Goal: Information Seeking & Learning: Learn about a topic

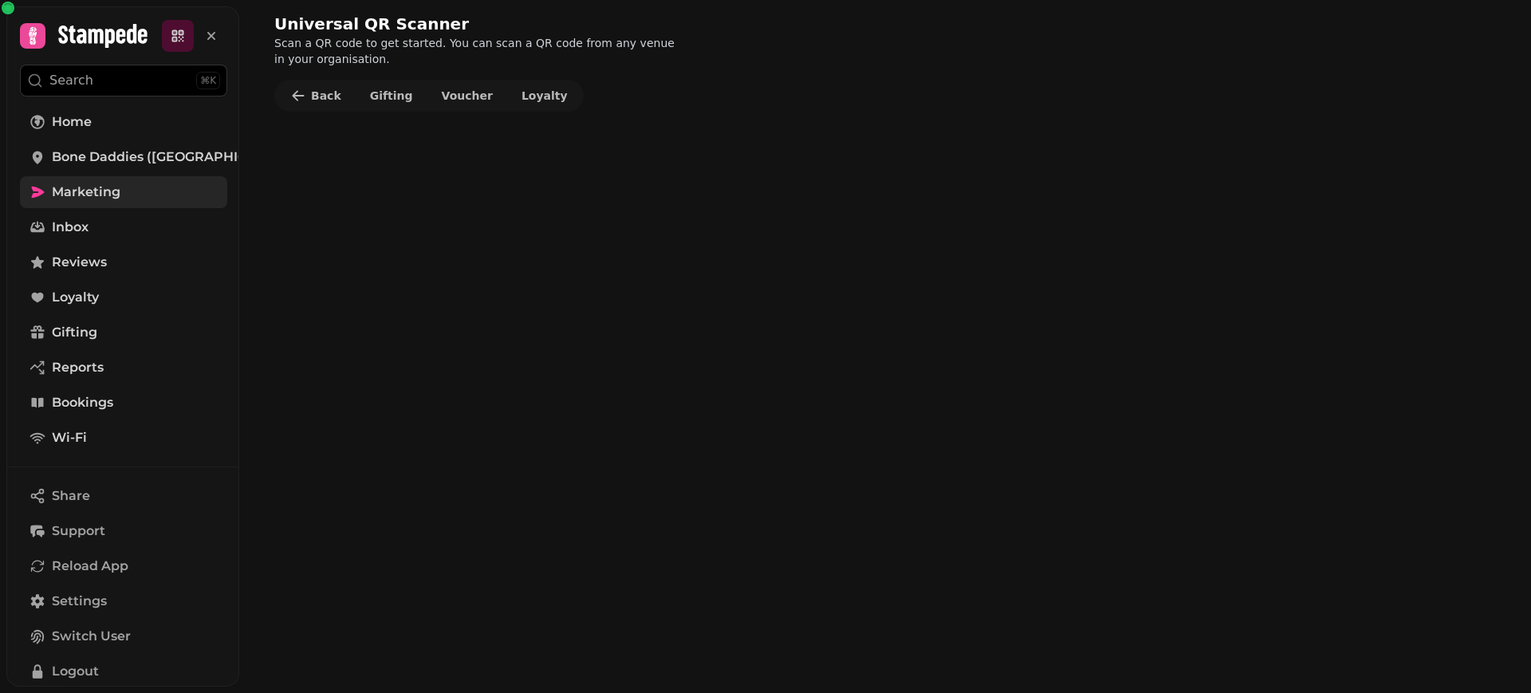
click at [96, 199] on span "Marketing" at bounding box center [86, 192] width 69 height 19
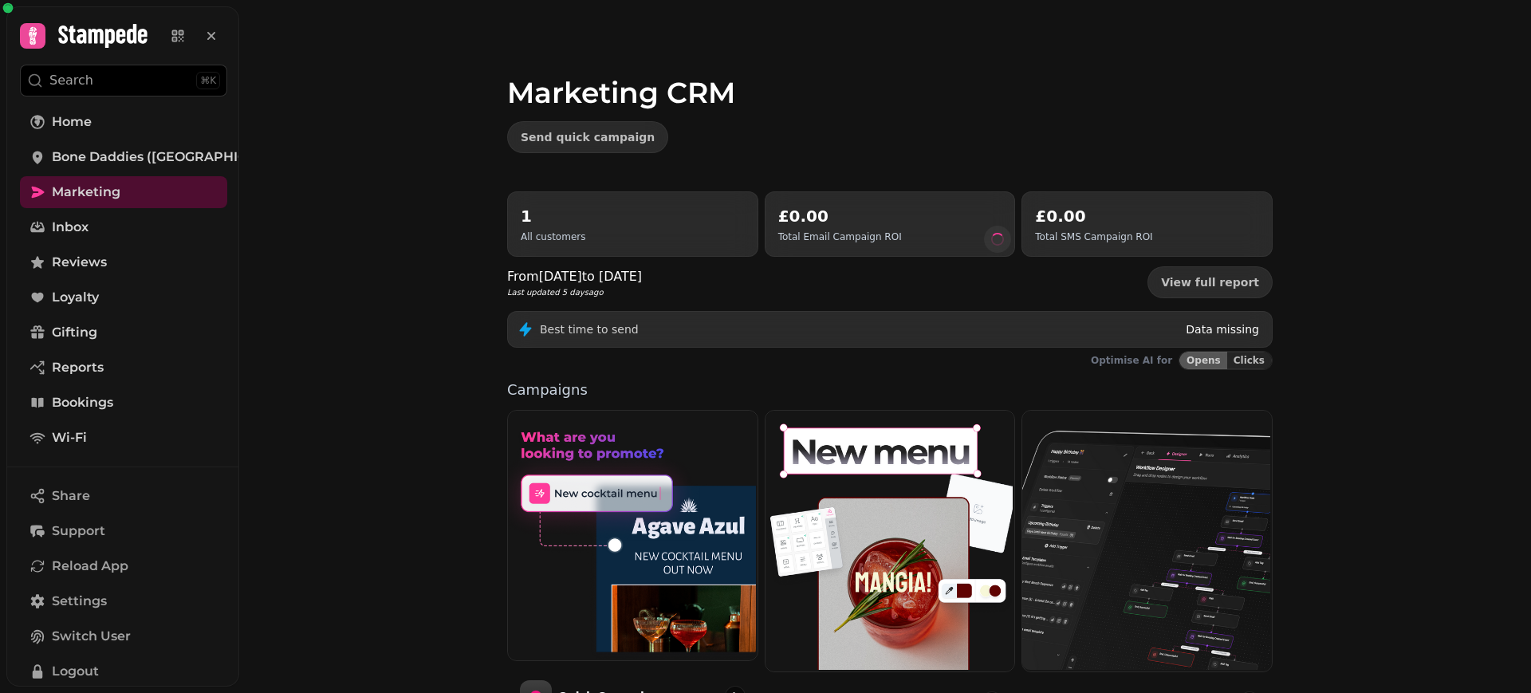
scroll to position [303, 0]
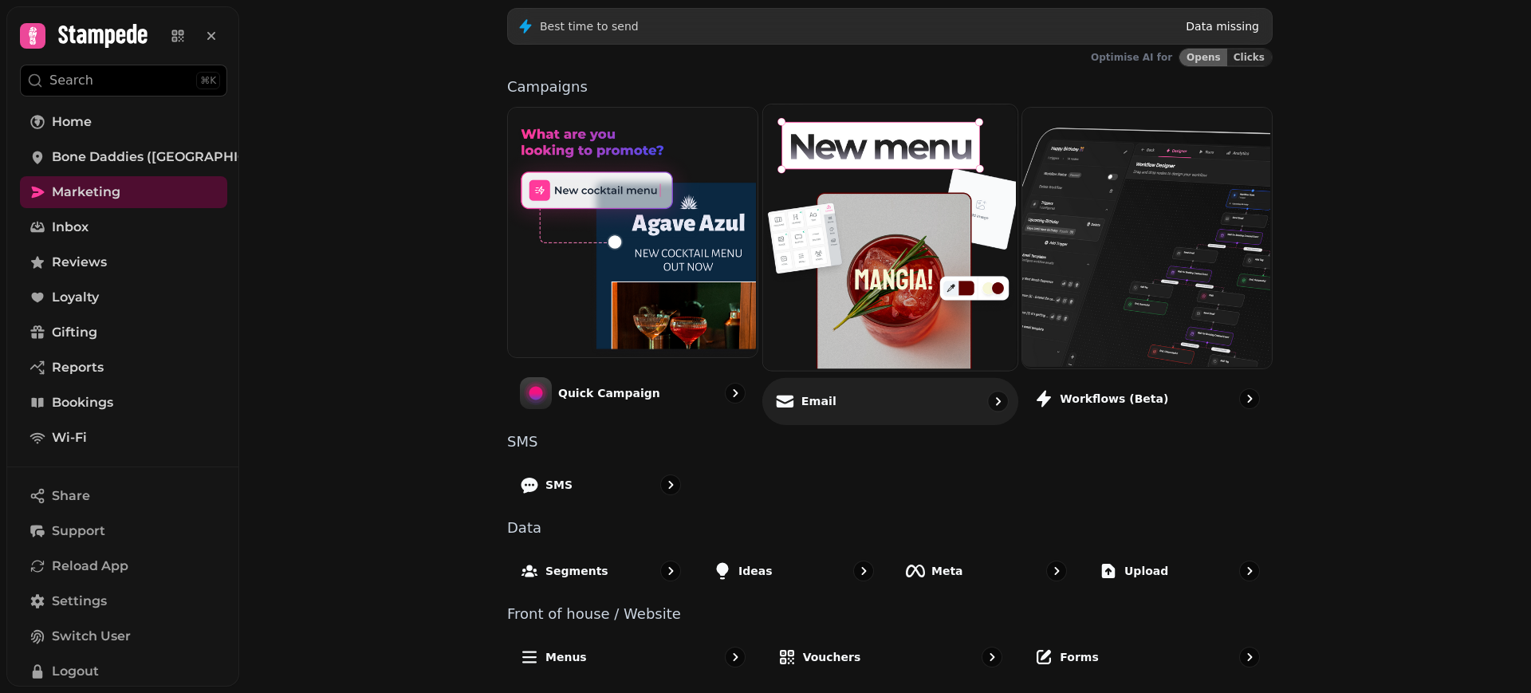
click at [822, 415] on div "Email" at bounding box center [890, 400] width 256 height 47
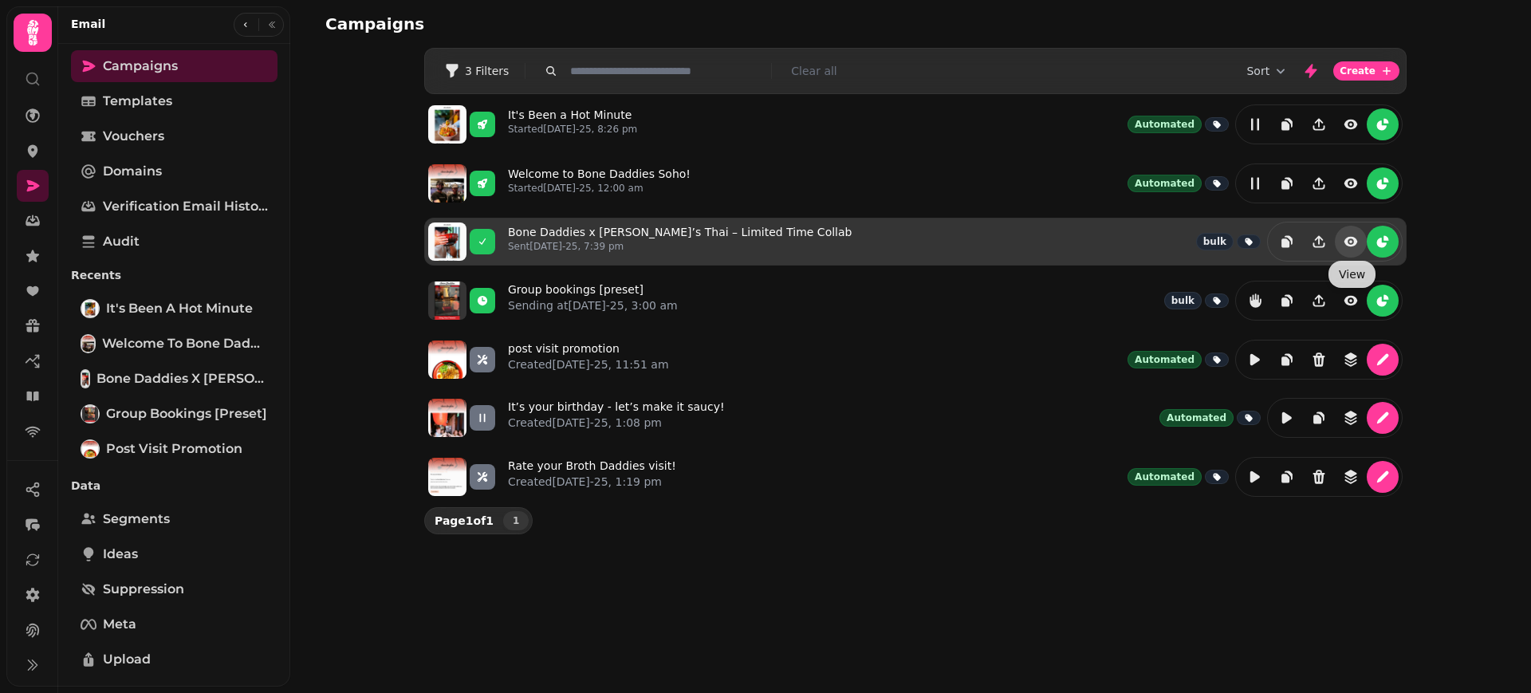
click at [1345, 246] on icon "view" at bounding box center [1351, 242] width 16 height 16
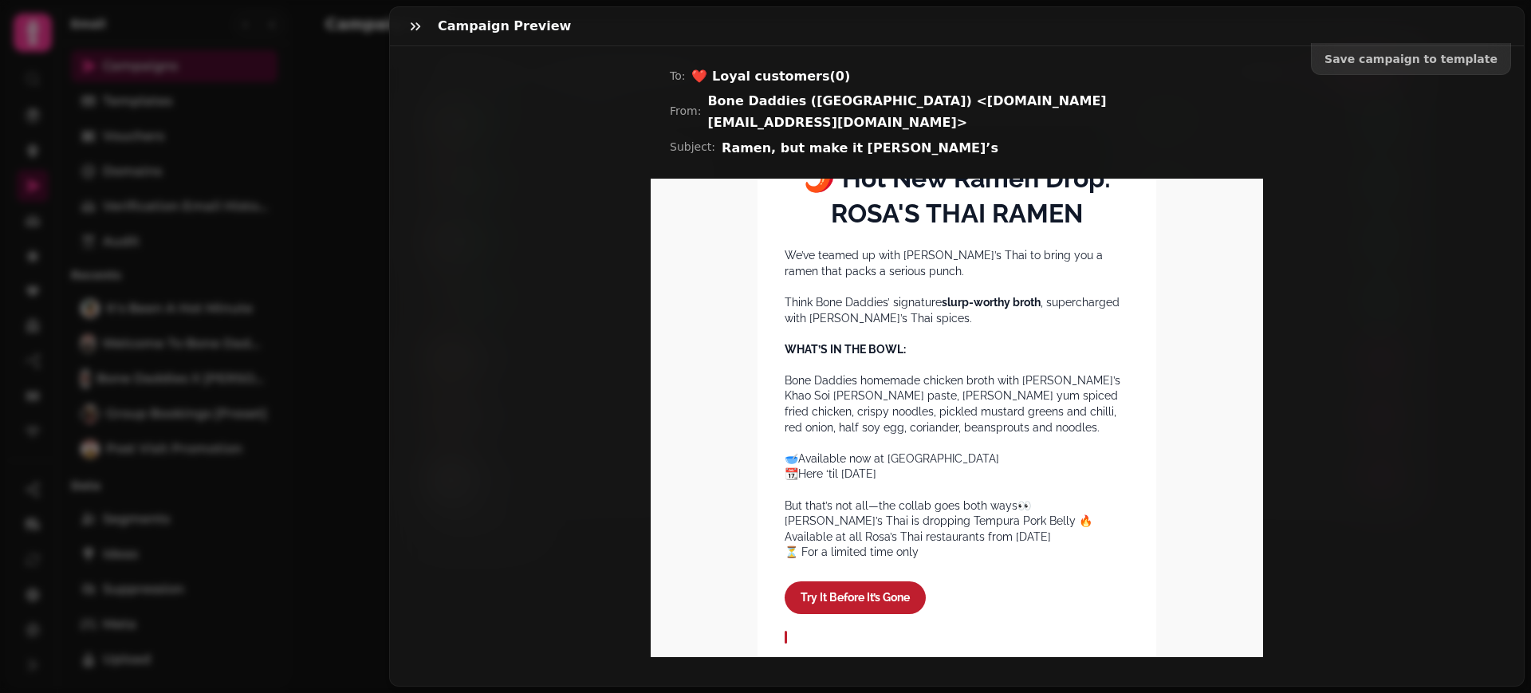
scroll to position [699, 0]
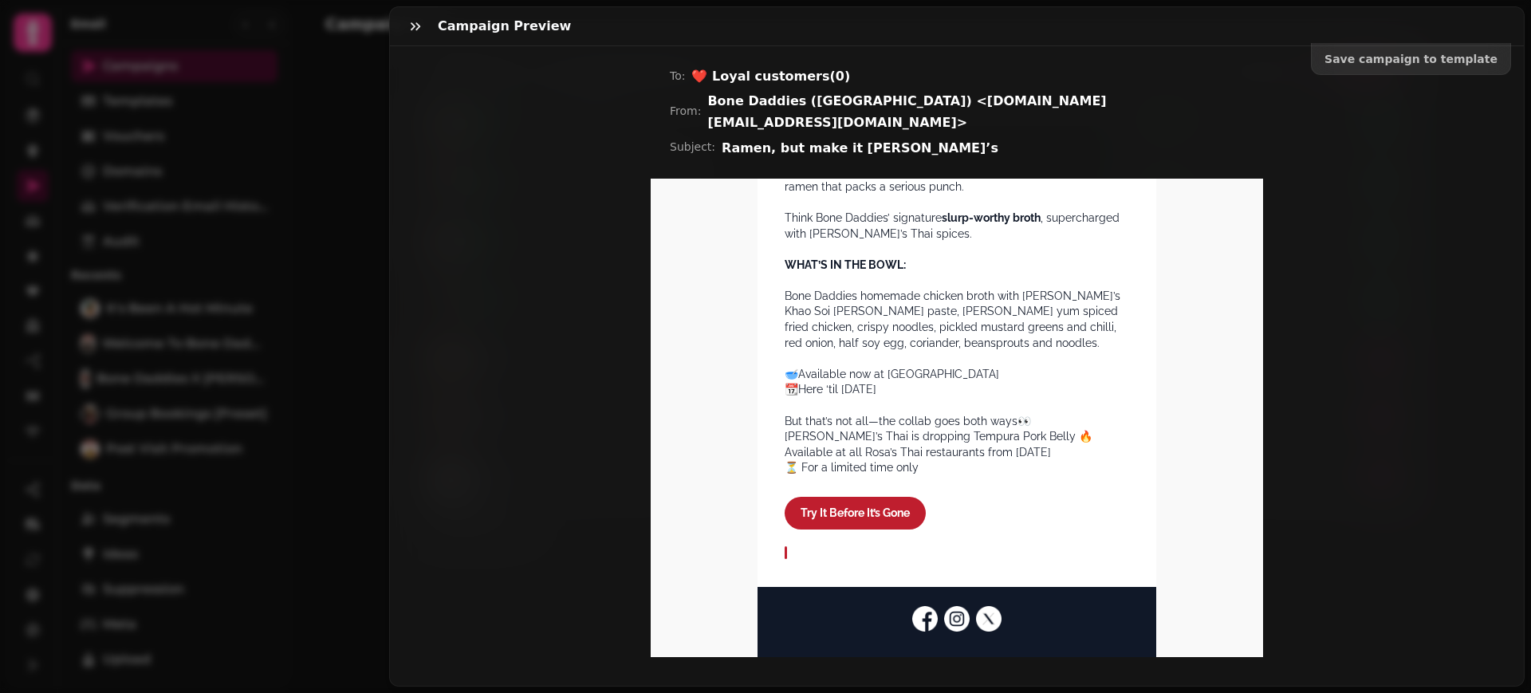
click at [855, 508] on span "Try It Before It’s Gone" at bounding box center [855, 512] width 141 height 33
click at [918, 620] on img "Facebook icon" at bounding box center [925, 618] width 26 height 26
click at [955, 622] on img "Instagram icon" at bounding box center [957, 618] width 26 height 26
click at [980, 625] on img "X icon" at bounding box center [989, 618] width 26 height 26
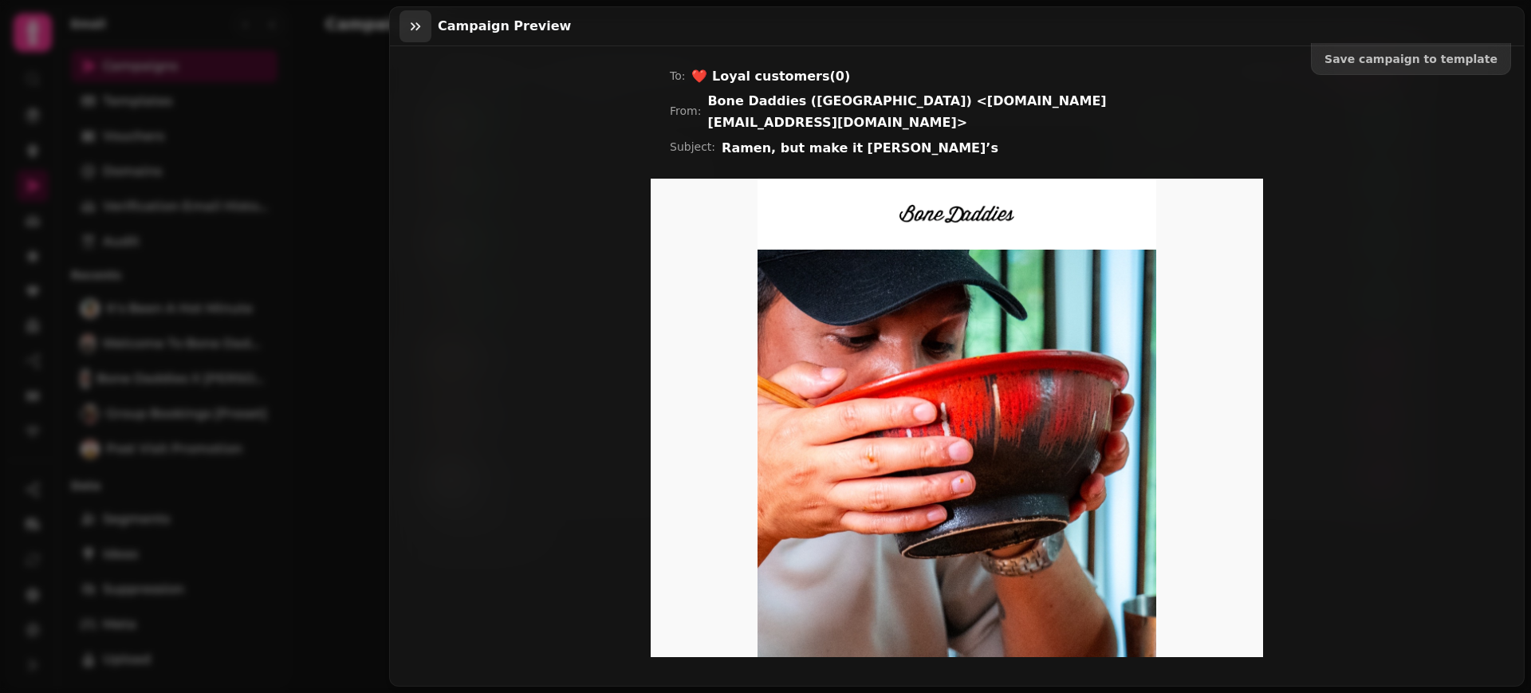
click at [405, 29] on button "button" at bounding box center [416, 26] width 32 height 32
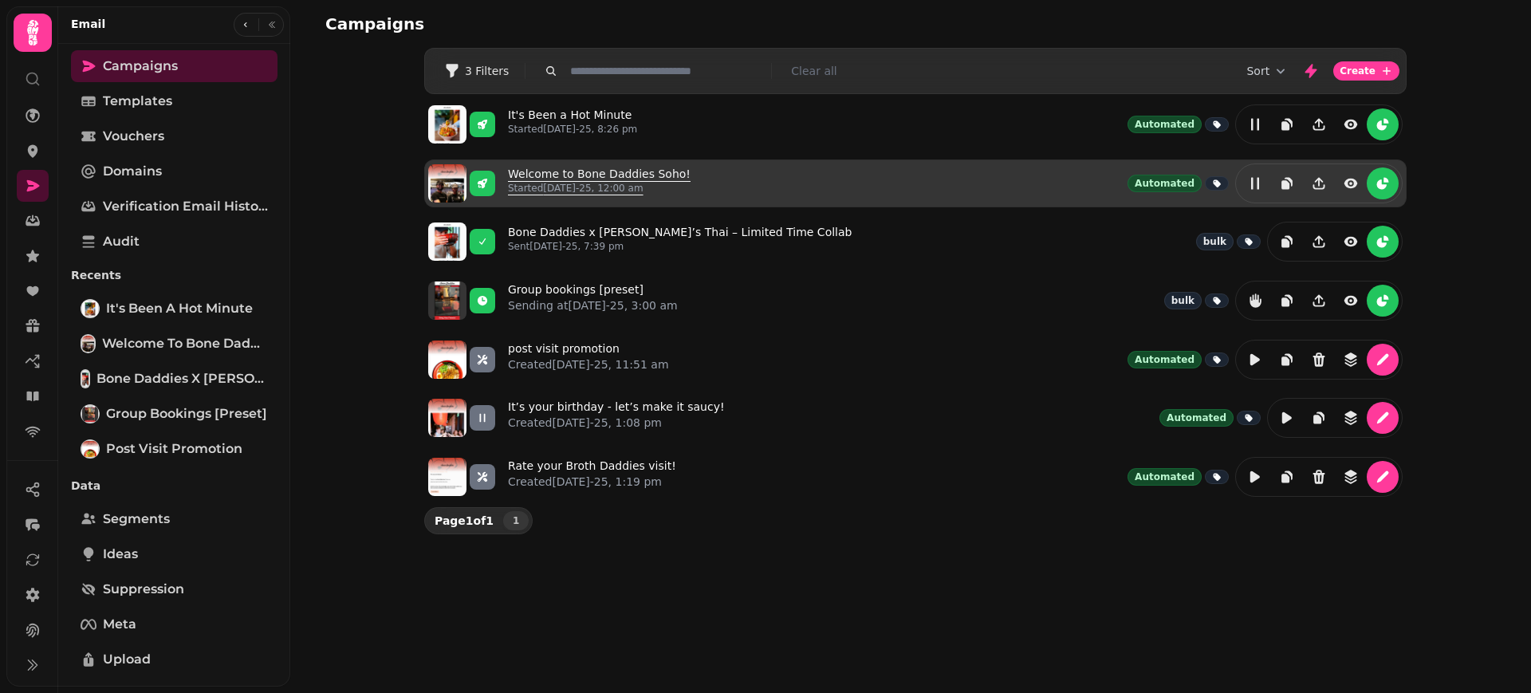
click at [573, 173] on link "Welcome to Bone Daddies Soho! Started [DATE]-25, 12:00 am" at bounding box center [599, 183] width 183 height 35
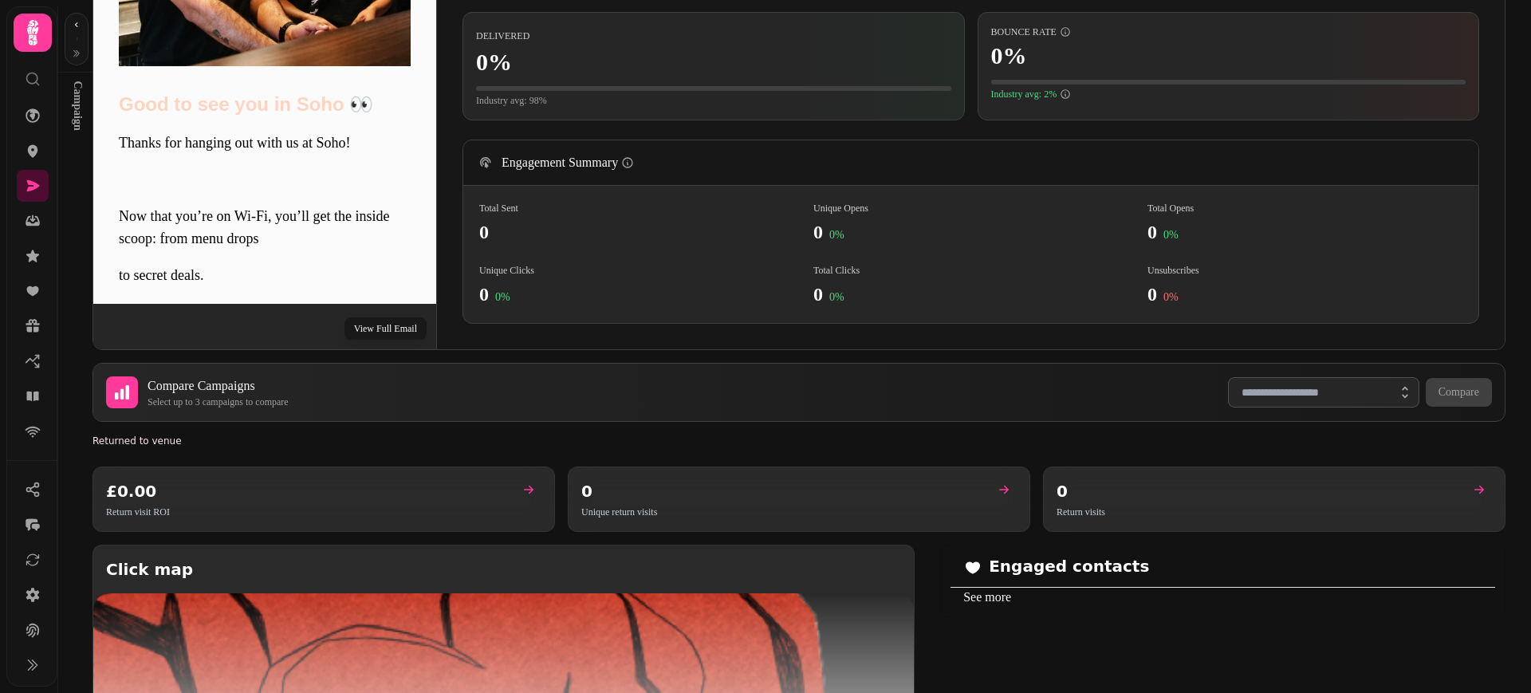
scroll to position [446, 0]
click at [401, 333] on button "View Full Email" at bounding box center [386, 329] width 82 height 22
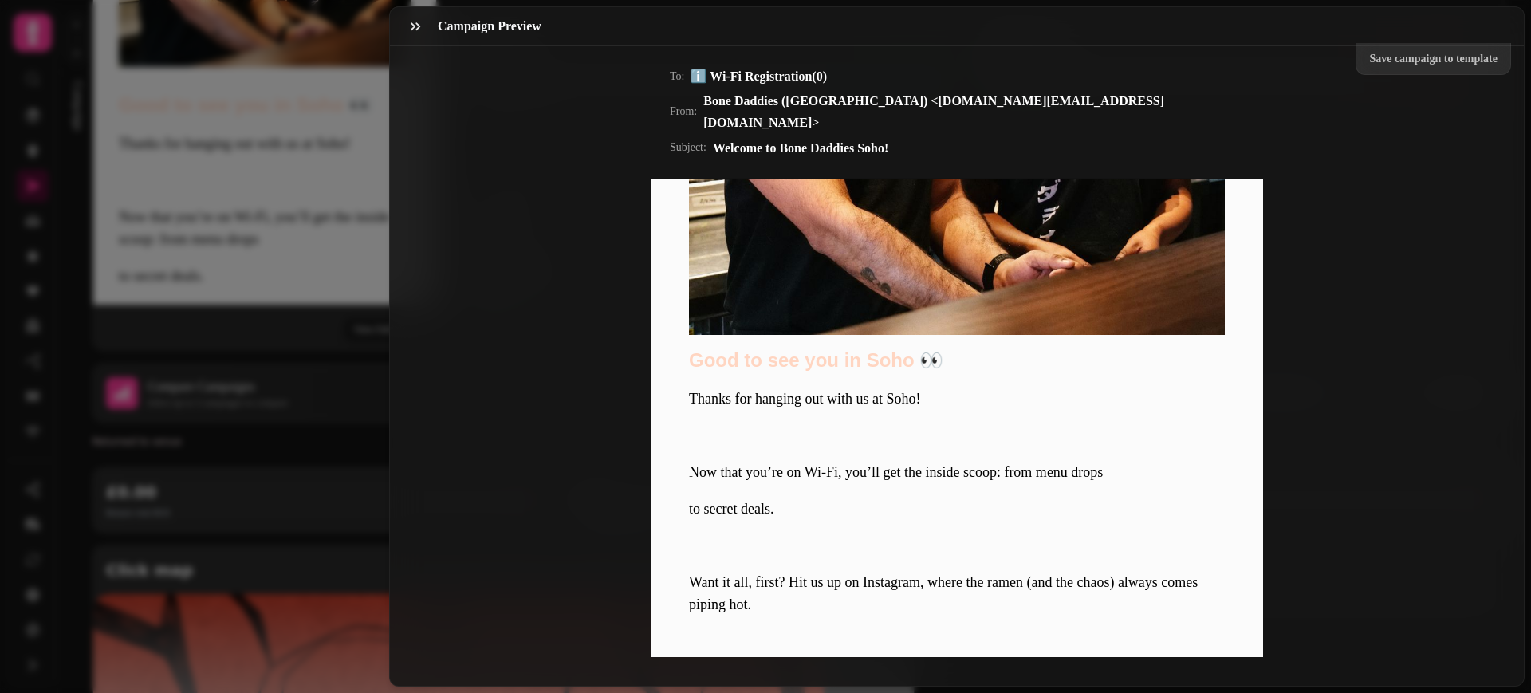
scroll to position [802, 0]
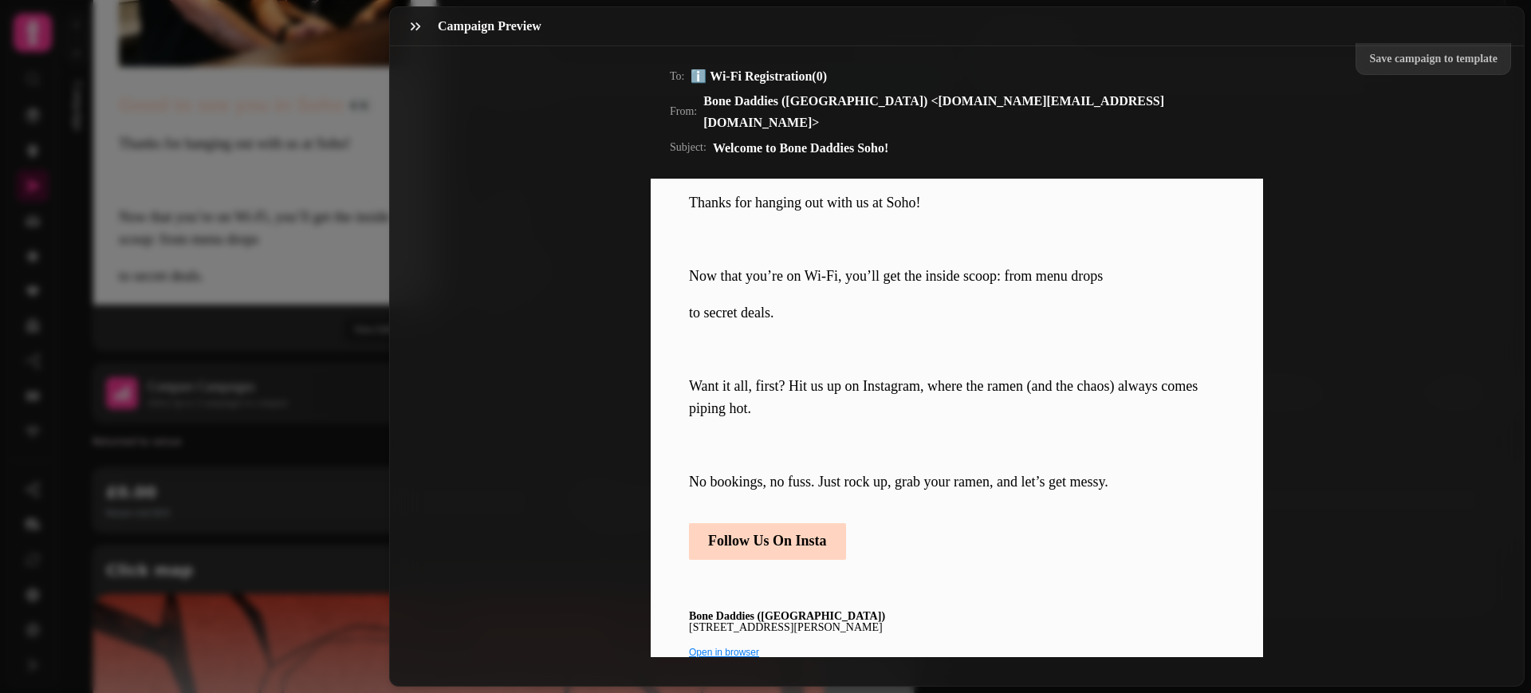
click at [765, 541] on span "Follow Us On Insta" at bounding box center [767, 541] width 119 height 18
